Goal: Complete application form

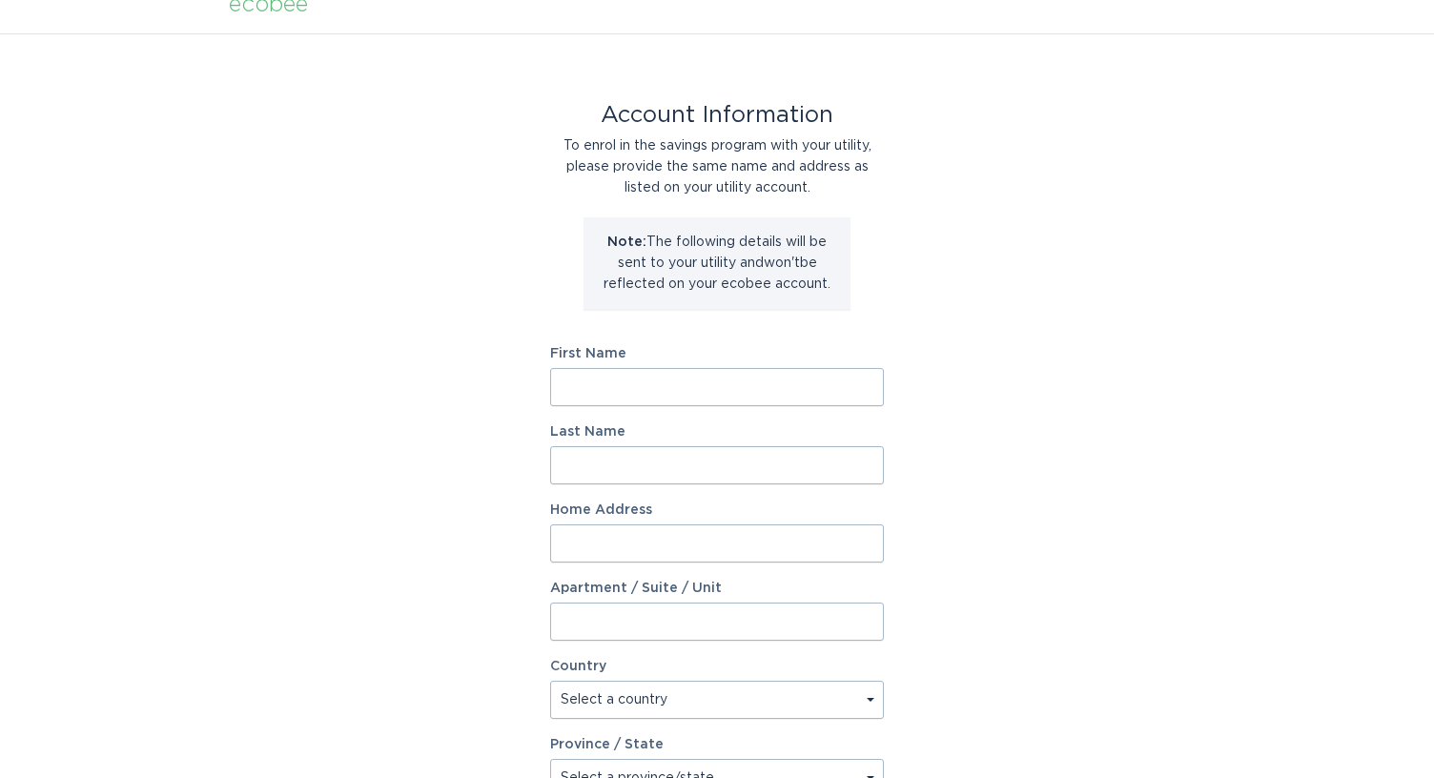
scroll to position [95, 0]
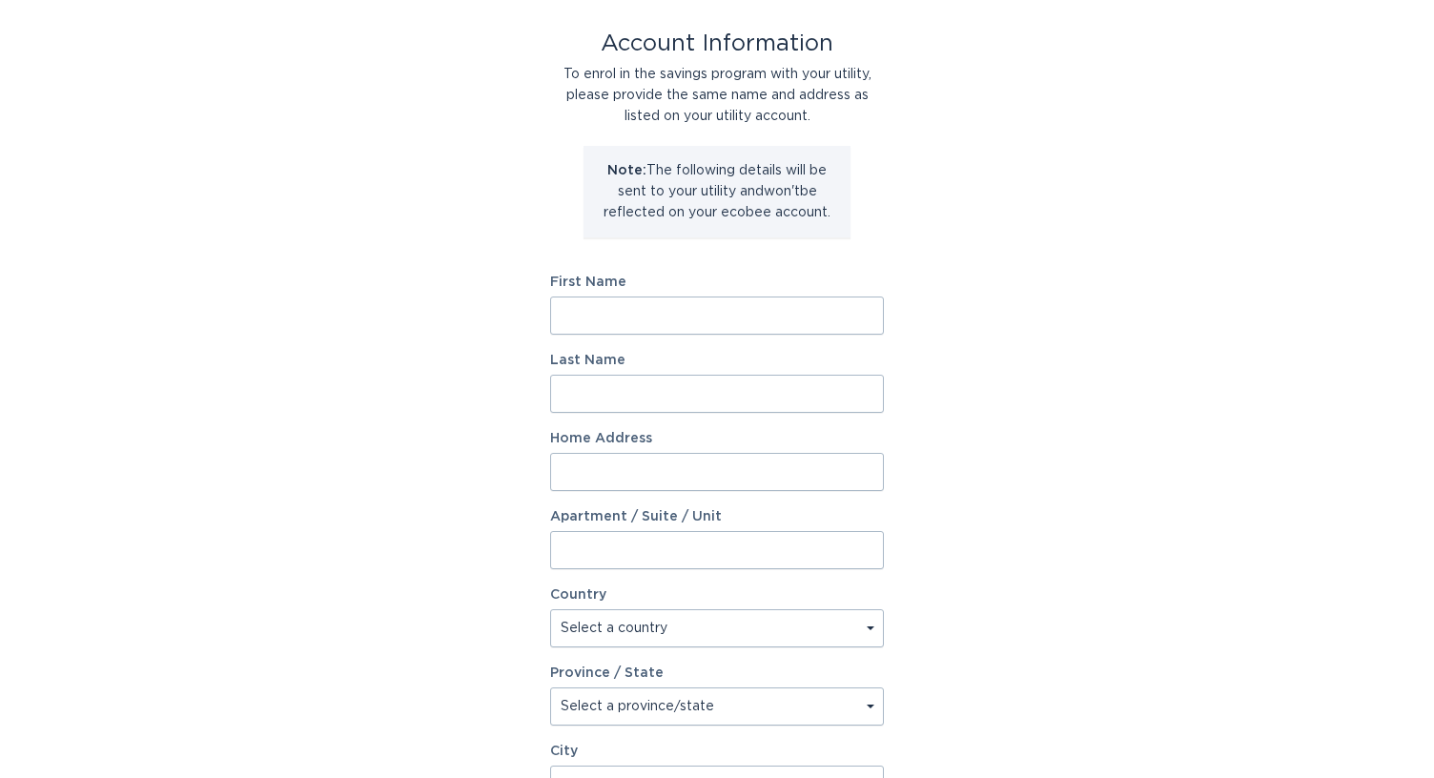
click at [789, 294] on div "First Name" at bounding box center [717, 304] width 334 height 59
click at [787, 312] on input "First Name" at bounding box center [717, 315] width 334 height 38
type input "[PERSON_NAME]"
type input "[STREET_ADDRESS][PERSON_NAME]"
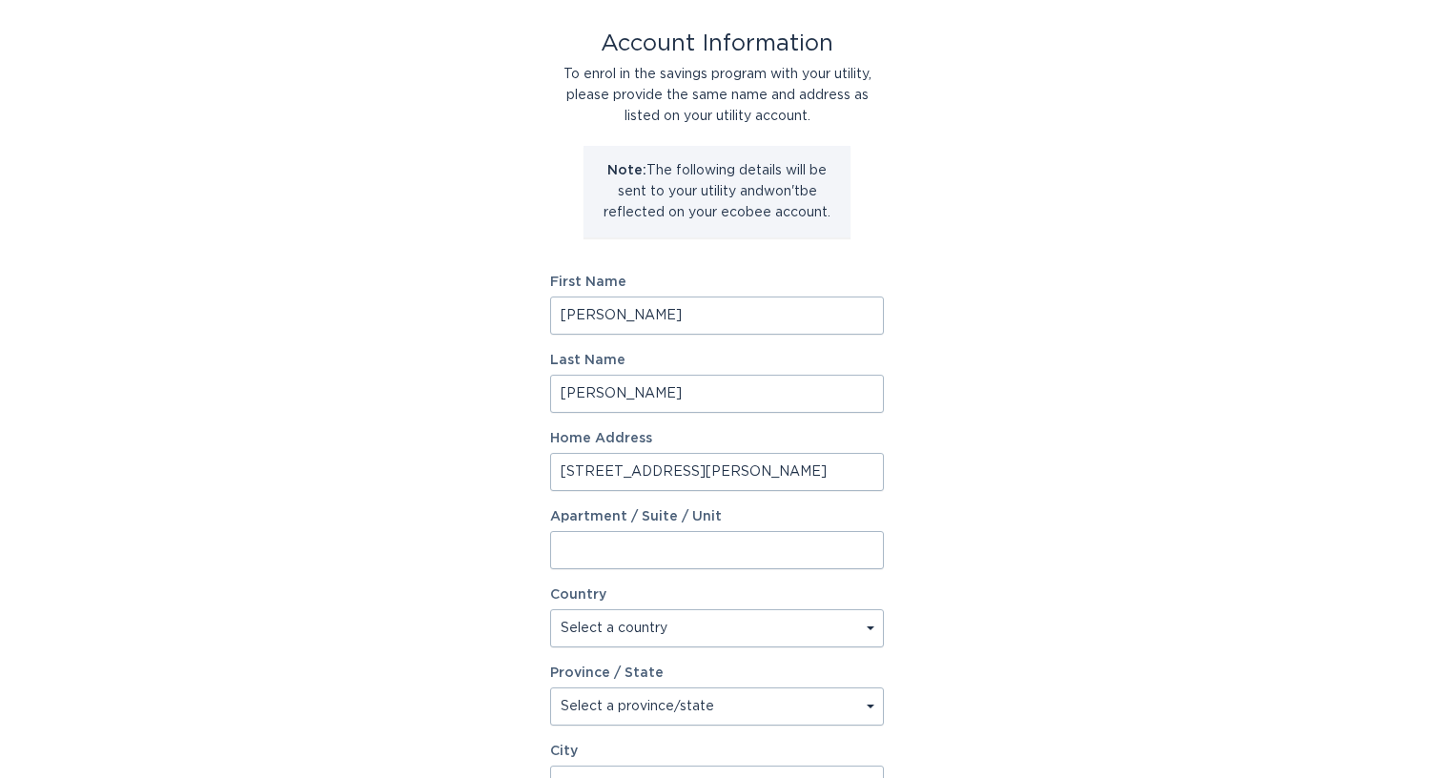
select select "US"
type input "[US_STATE][GEOGRAPHIC_DATA]"
type input "97045"
select select "OR"
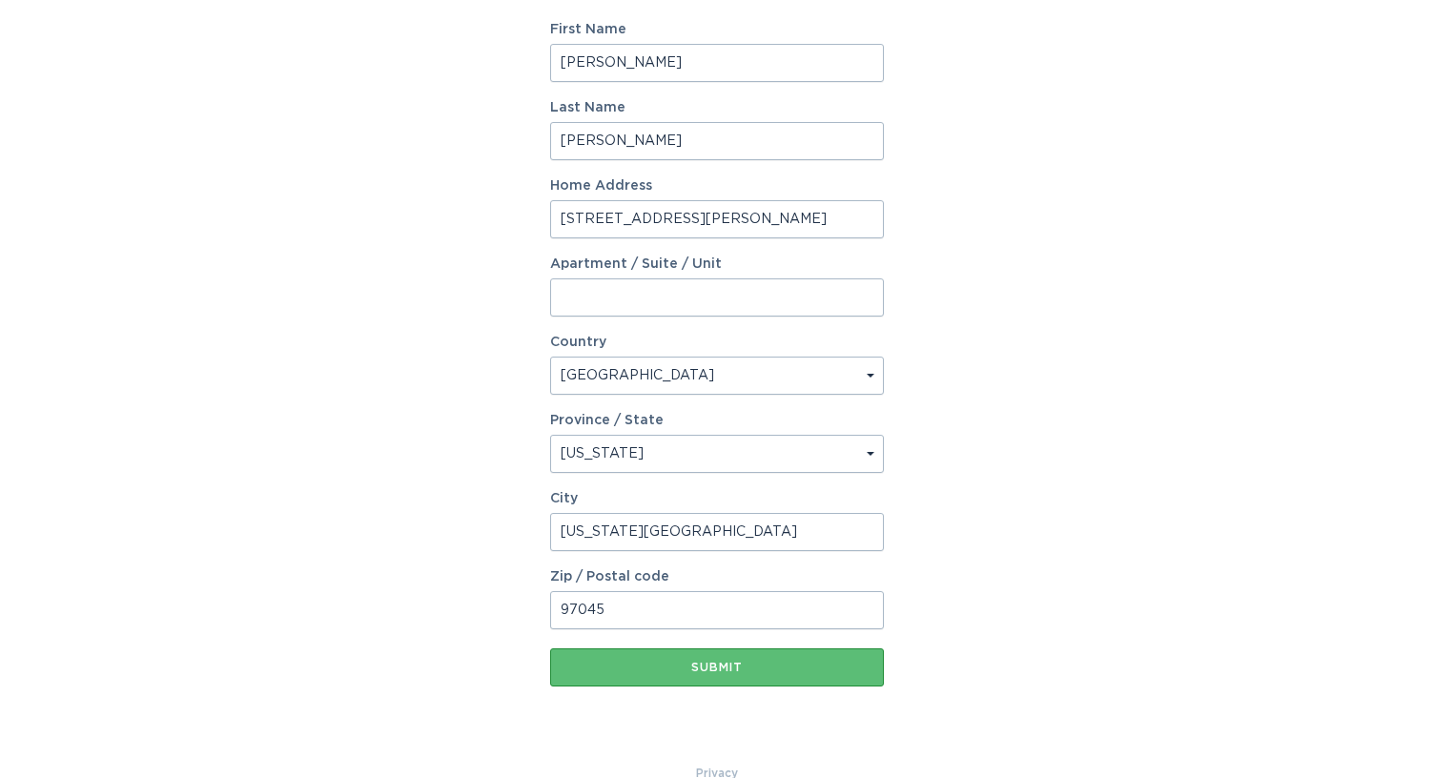
scroll to position [381, 0]
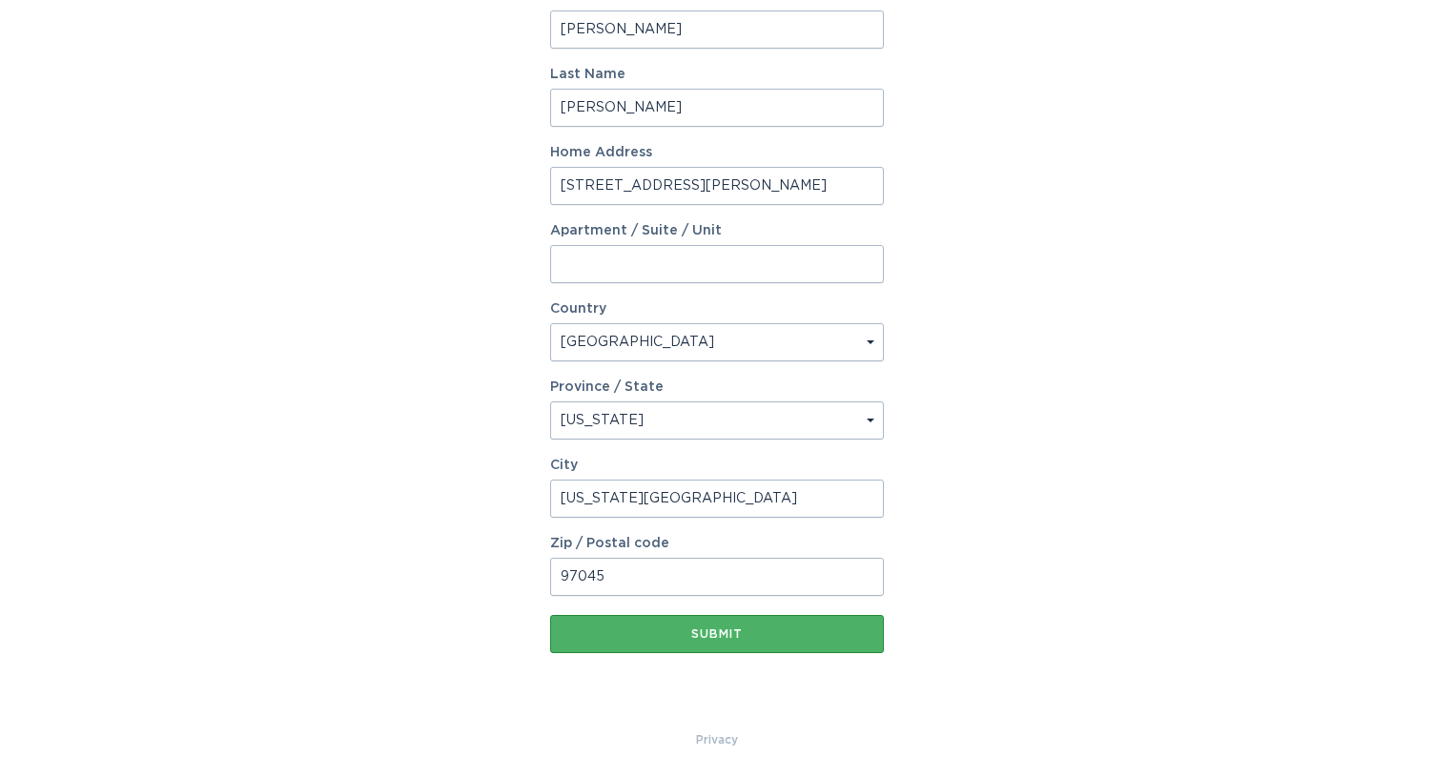
click at [657, 626] on button "Submit" at bounding box center [717, 634] width 334 height 38
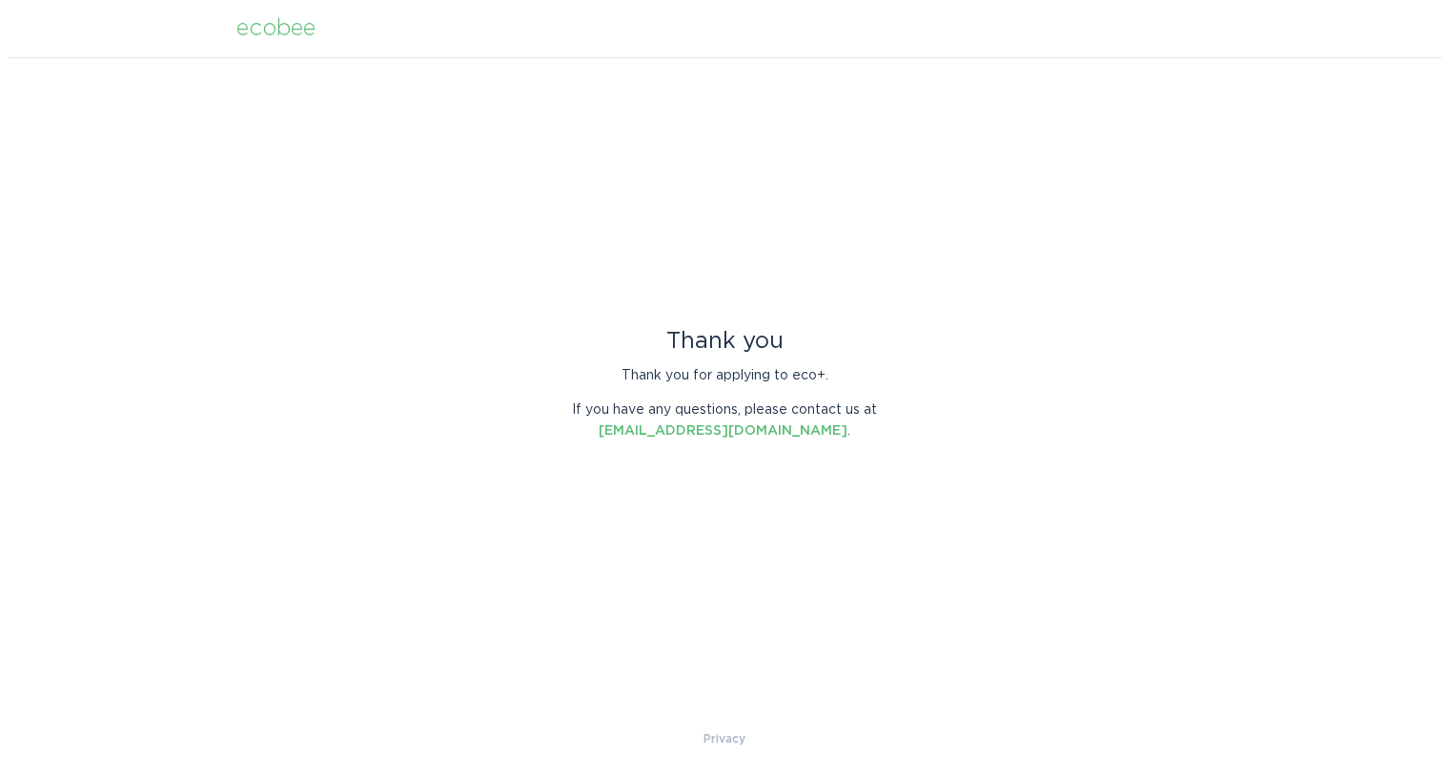
scroll to position [0, 0]
